Goal: Task Accomplishment & Management: Use online tool/utility

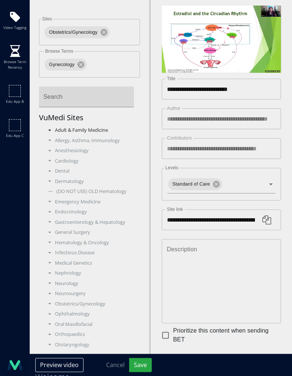
click at [48, 132] on div "Adult & Family Medicine" at bounding box center [90, 130] width 90 height 7
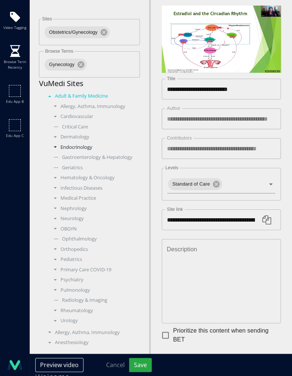
scroll to position [39, 0]
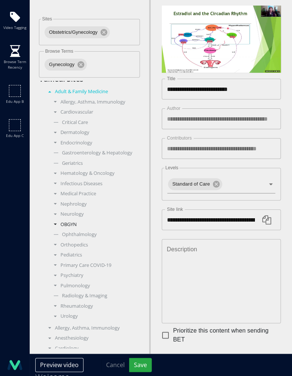
click at [55, 223] on span at bounding box center [55, 223] width 3 height 1
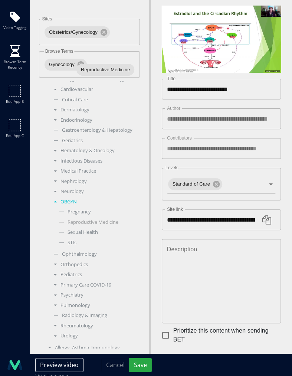
scroll to position [85, 0]
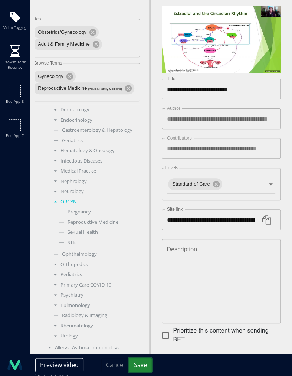
click at [140, 363] on button "Save" at bounding box center [140, 365] width 23 height 14
